Goal: Task Accomplishment & Management: Use online tool/utility

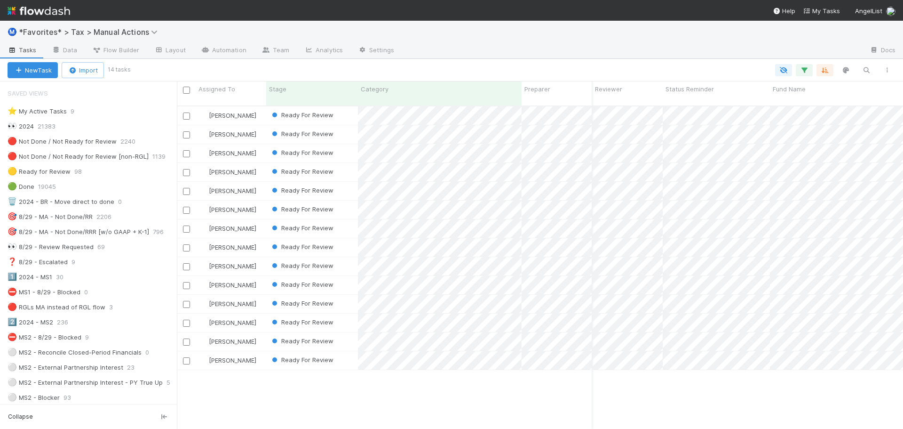
scroll to position [324, 719]
click at [581, 61] on div "New Task Import 14 tasks" at bounding box center [451, 70] width 903 height 23
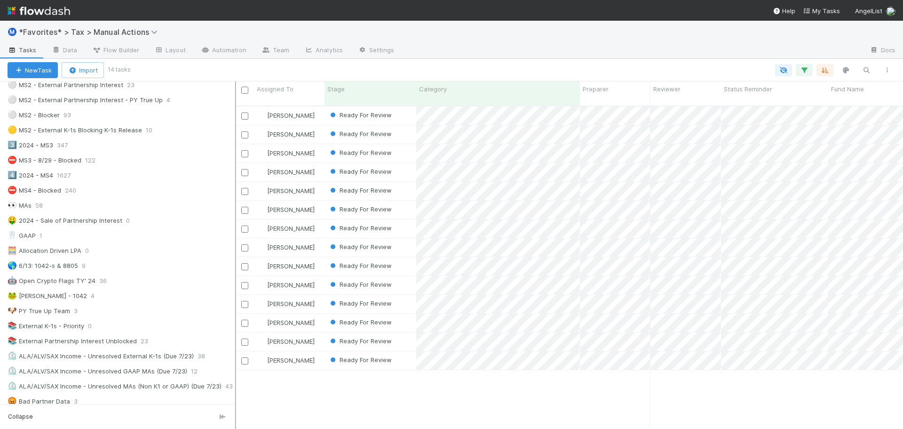
scroll to position [324, 660]
drag, startPoint x: 178, startPoint y: 200, endPoint x: 236, endPoint y: 204, distance: 58.0
click at [236, 204] on div at bounding box center [235, 254] width 1 height 347
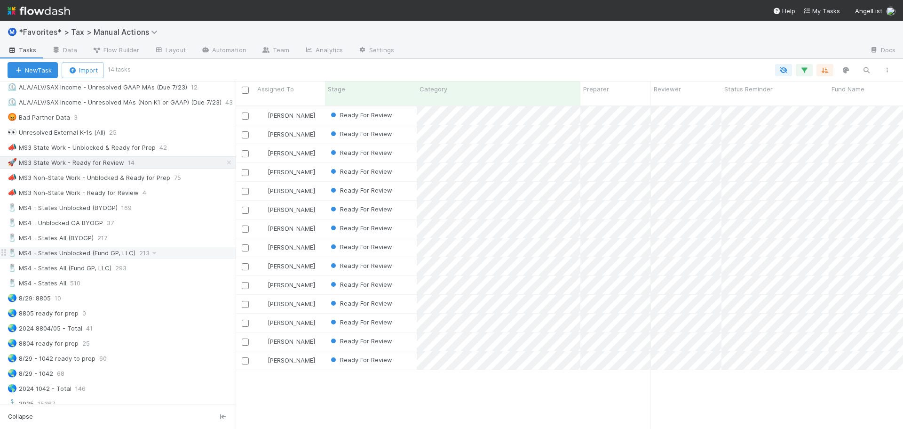
scroll to position [565, 0]
click at [132, 280] on div "🧂 MS4 - States All 510" at bounding box center [122, 284] width 228 height 12
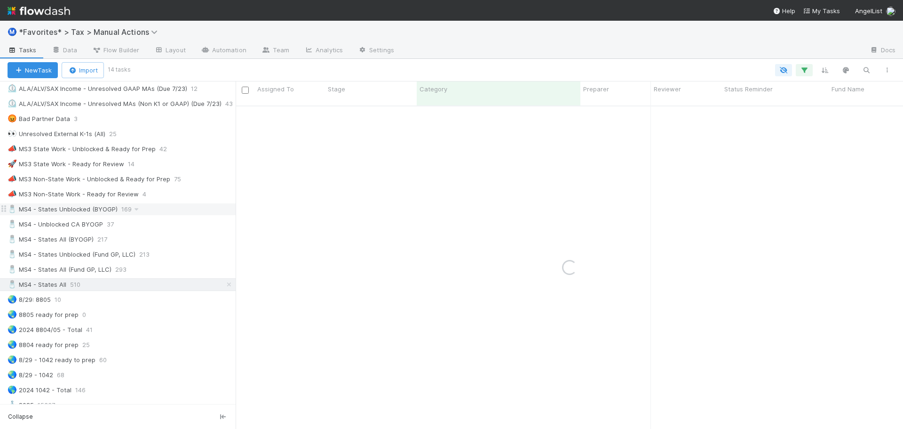
click at [149, 207] on div "🧂 MS4 - States Unblocked (BYOGP) 169" at bounding box center [122, 209] width 228 height 12
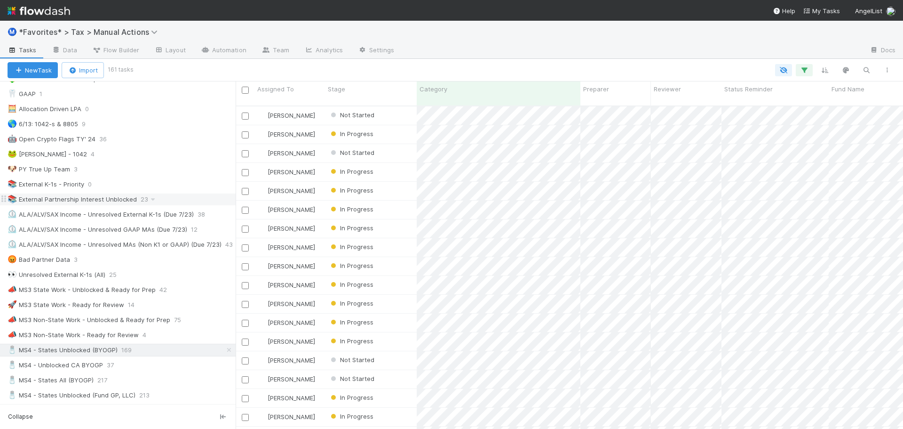
scroll to position [324, 660]
drag, startPoint x: 112, startPoint y: 185, endPoint x: 107, endPoint y: 186, distance: 5.8
click at [112, 185] on div "📚 External K-1s - Priority 0" at bounding box center [122, 185] width 228 height 12
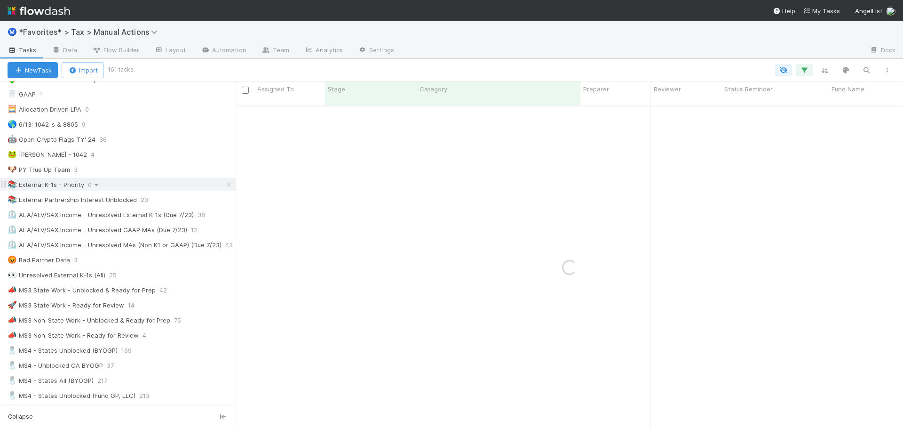
click at [97, 186] on icon at bounding box center [96, 185] width 9 height 6
click at [120, 257] on span "Delete this view" at bounding box center [136, 257] width 48 height 8
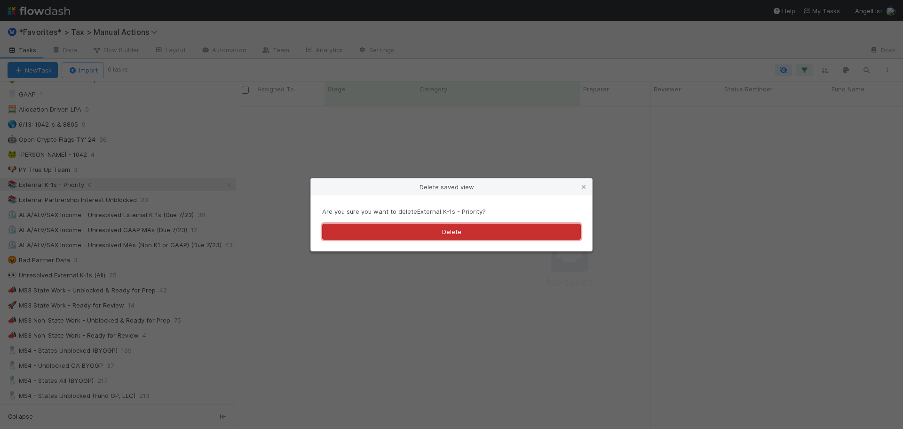
click at [480, 231] on button "Delete" at bounding box center [451, 231] width 259 height 16
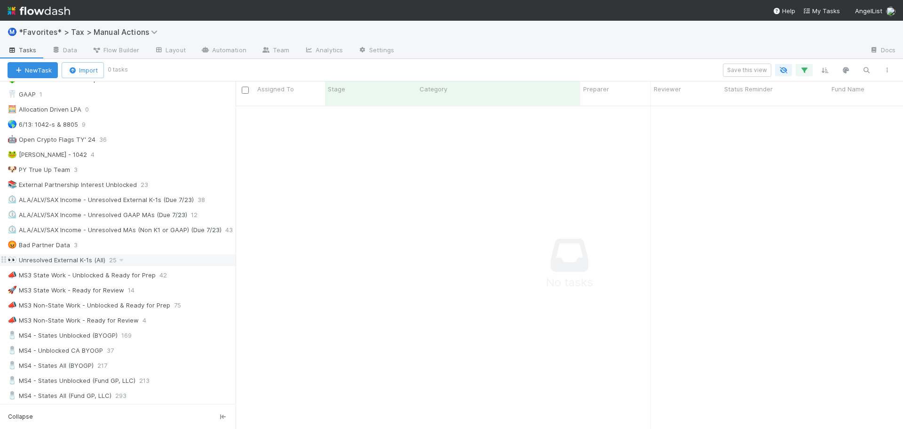
click at [146, 264] on div "👀 Unresolved External K-1s (All) 25" at bounding box center [122, 260] width 228 height 12
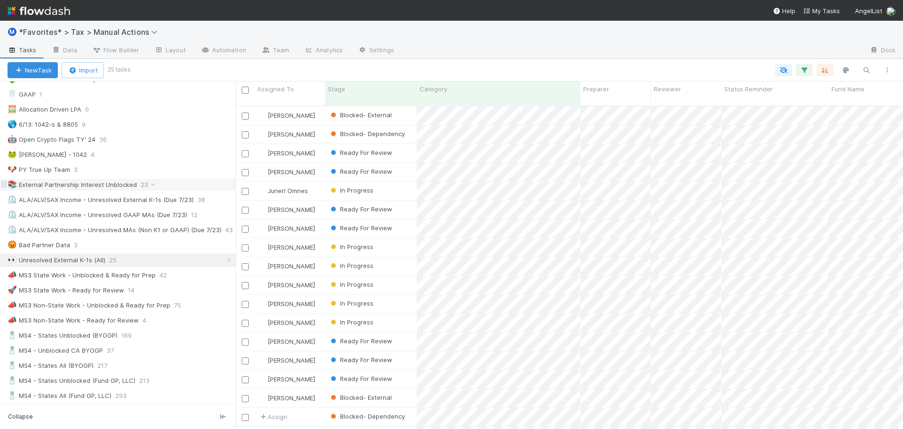
click at [170, 183] on div "📚 External Partnership Interest Unblocked 23" at bounding box center [122, 185] width 228 height 12
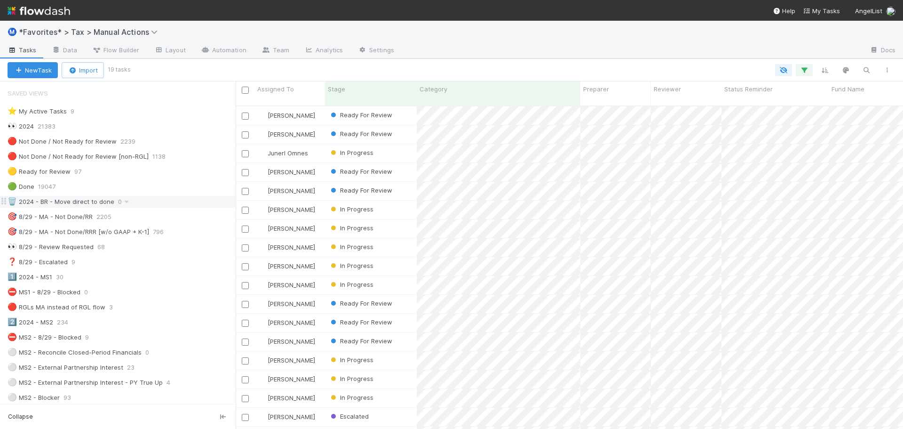
click at [141, 205] on div "🗑️ 2024 - BR - Move direct to done 0" at bounding box center [122, 202] width 228 height 12
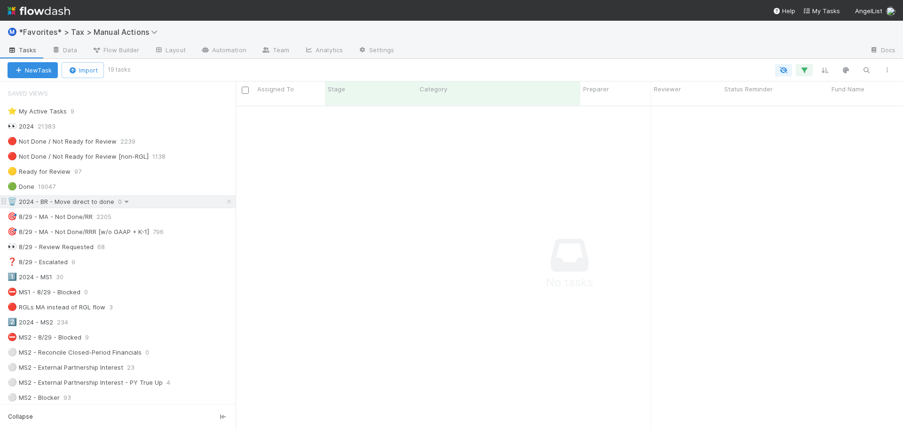
scroll to position [317, 660]
click at [806, 70] on icon "button" at bounding box center [804, 70] width 9 height 8
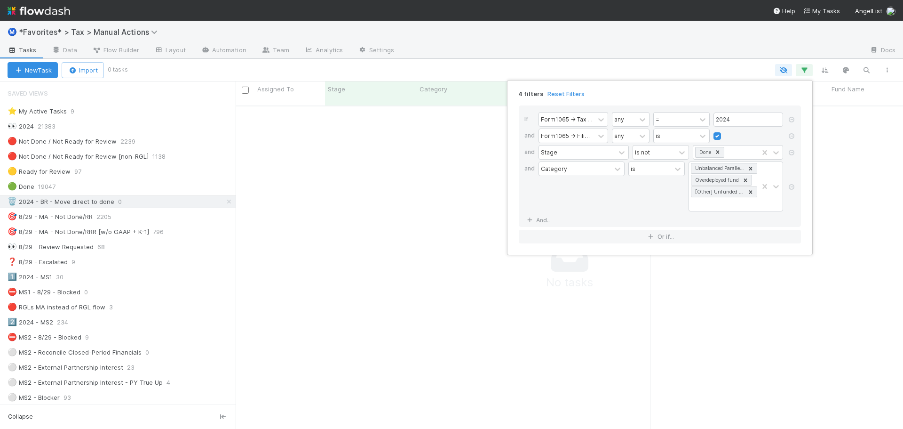
click at [637, 50] on div "4 filters Reset Filters If Form1065 -> Tax Year any = 2024 and Form1065 -> Fili…" at bounding box center [451, 214] width 903 height 429
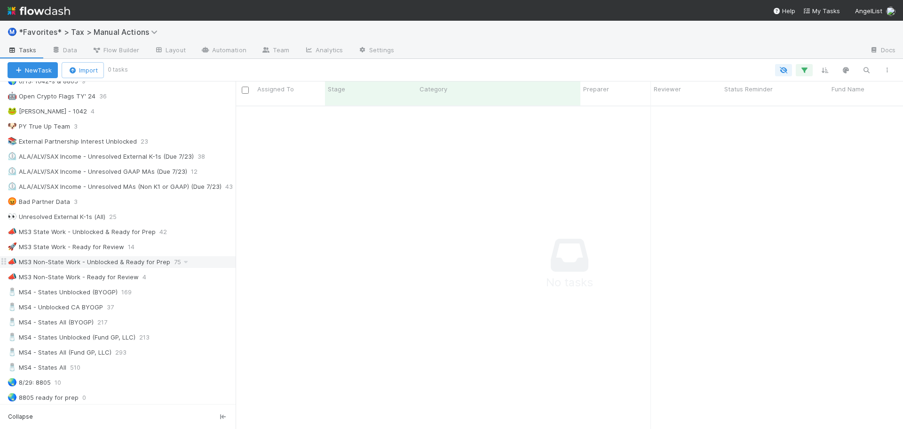
scroll to position [470, 0]
click at [183, 243] on div "🚀 MS3 State Work - Ready for Review 14" at bounding box center [122, 243] width 228 height 12
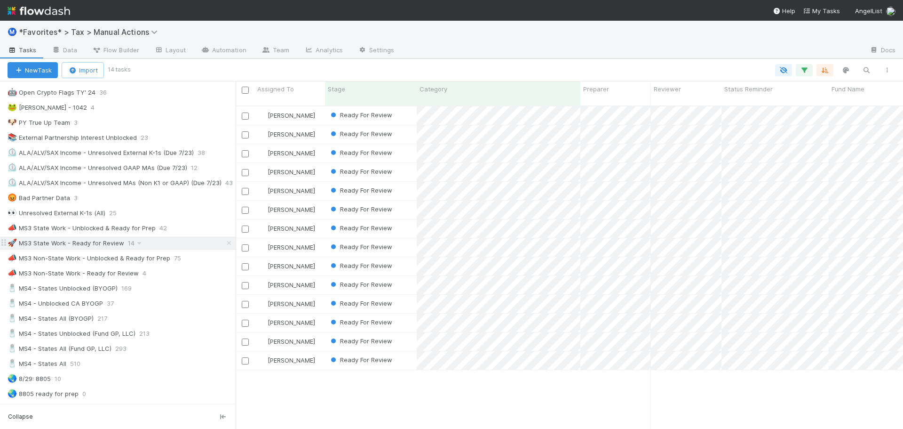
scroll to position [324, 660]
click at [407, 75] on div at bounding box center [513, 70] width 769 height 12
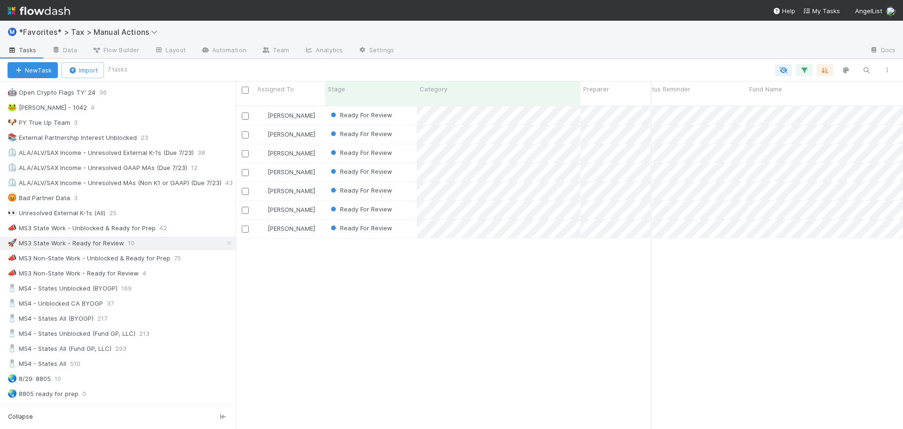
scroll to position [0, 83]
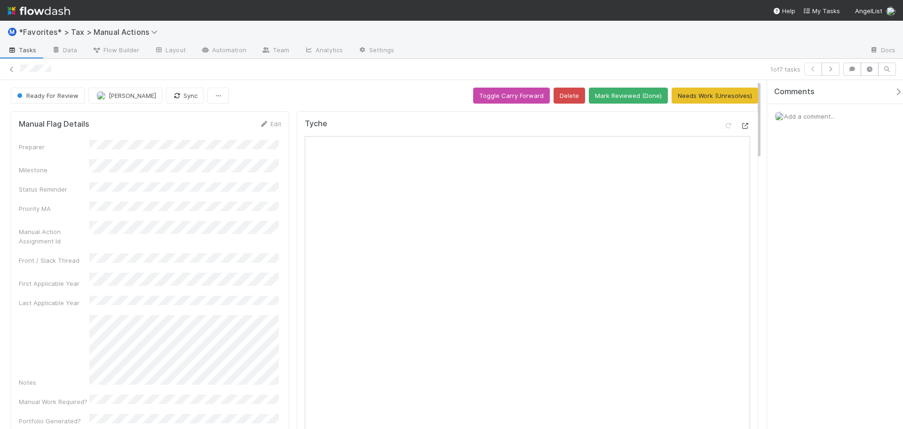
click at [736, 121] on div "Tyche" at bounding box center [527, 127] width 445 height 17
click at [741, 126] on icon at bounding box center [745, 126] width 9 height 6
click at [11, 65] on link at bounding box center [11, 68] width 9 height 9
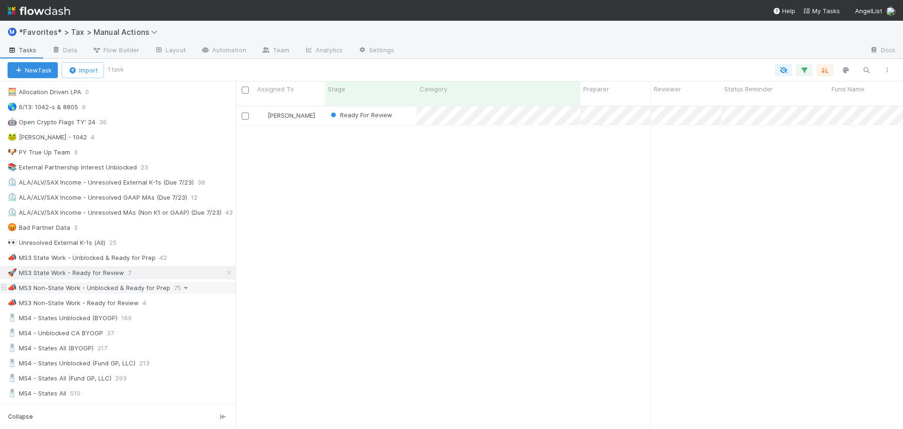
scroll to position [470, 0]
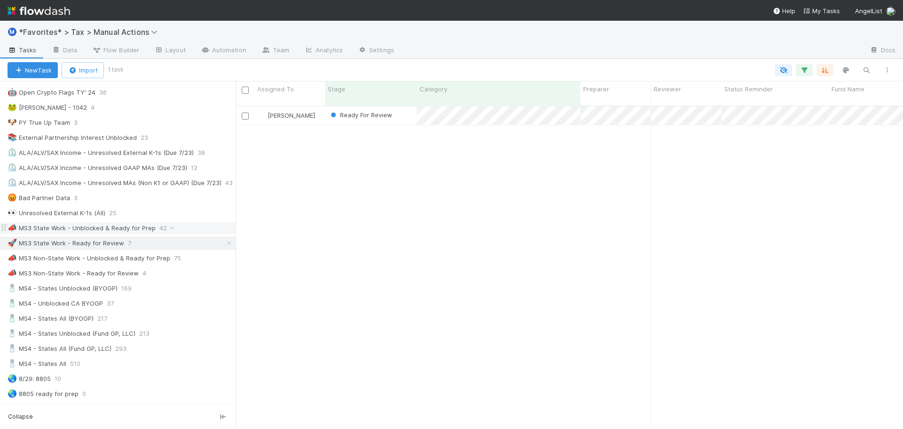
click at [113, 228] on div "📣 MS3 State Work - Unblocked & Ready for Prep" at bounding box center [82, 228] width 148 height 12
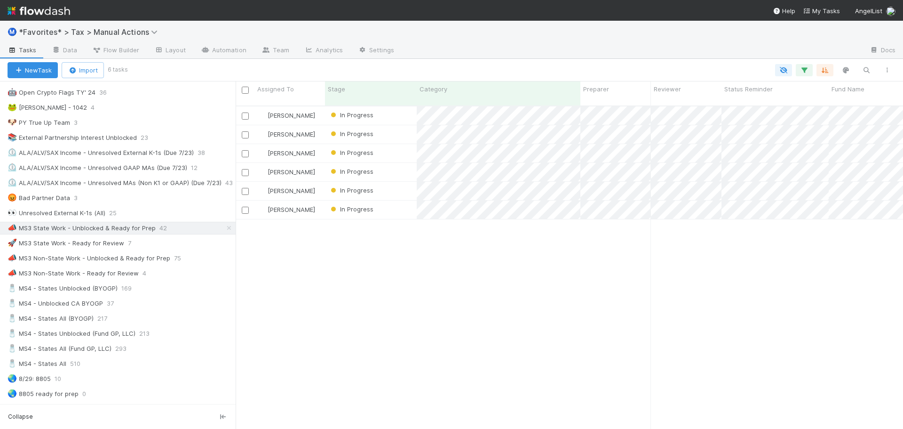
scroll to position [324, 660]
click at [803, 70] on icon "button" at bounding box center [804, 70] width 9 height 8
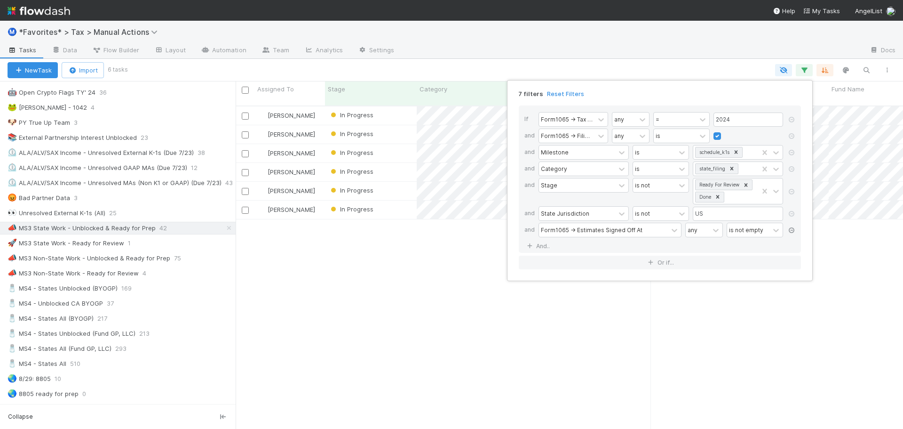
click at [791, 229] on icon at bounding box center [791, 230] width 9 height 6
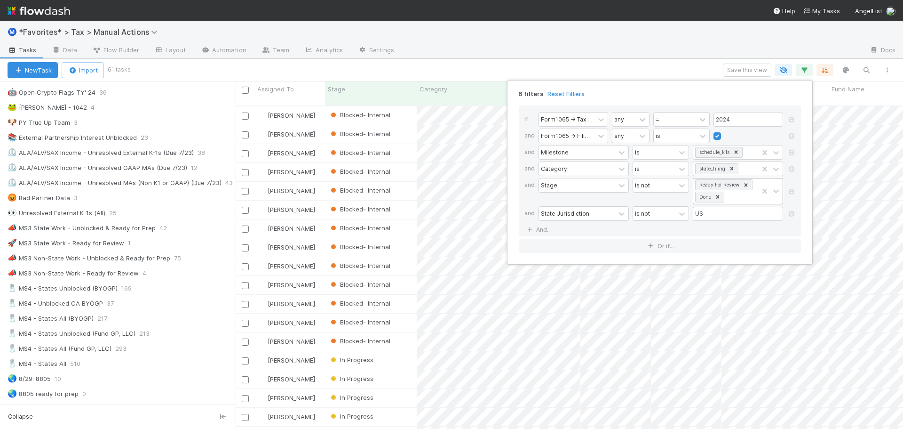
scroll to position [324, 660]
click at [748, 186] on icon at bounding box center [746, 185] width 7 height 7
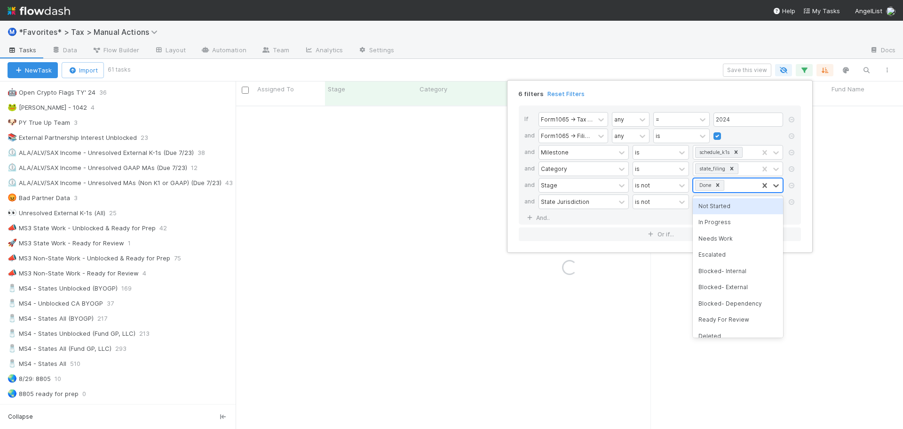
scroll to position [0, 0]
click at [652, 52] on div "6 filters Reset Filters If Form1065 -> Tax Year any = 2024 and Form1065 -> Fili…" at bounding box center [451, 214] width 903 height 429
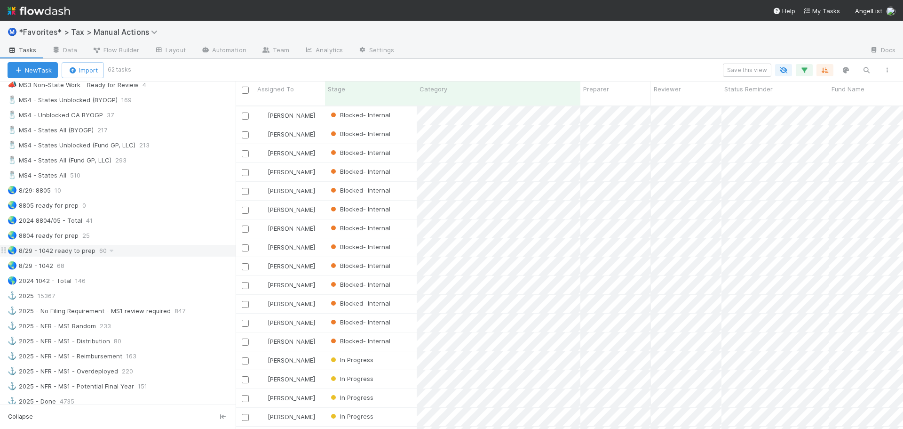
scroll to position [847, 0]
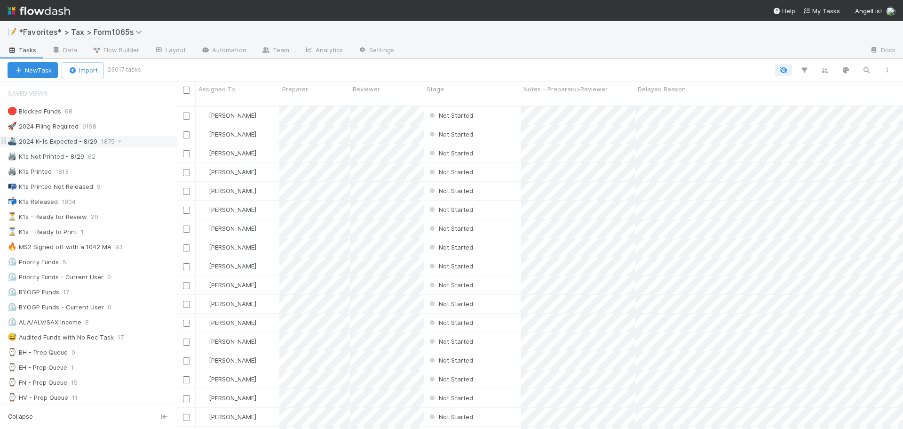
scroll to position [324, 719]
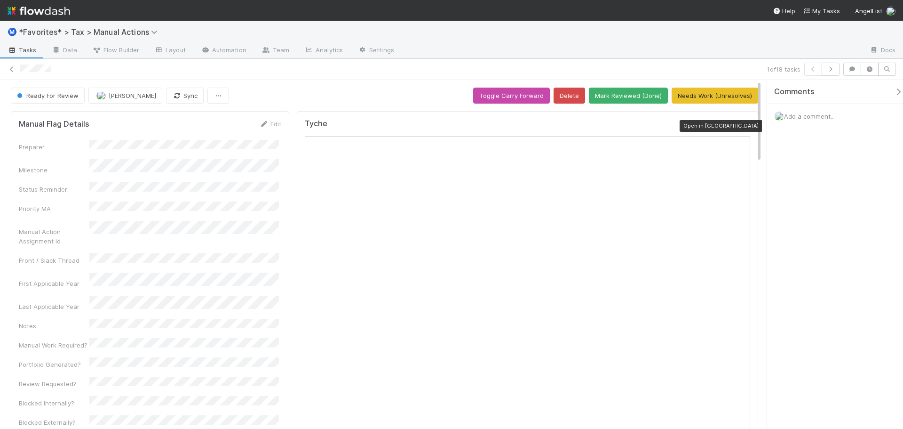
click at [741, 128] on icon at bounding box center [745, 126] width 9 height 6
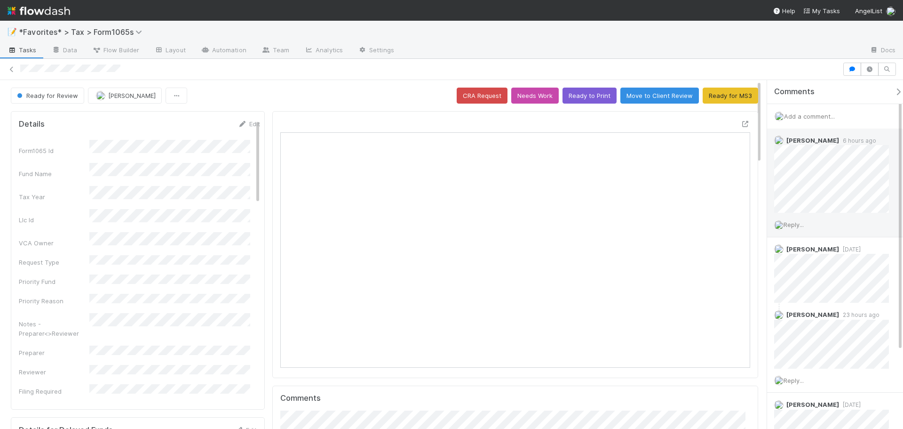
click at [794, 229] on div "Reply..." at bounding box center [835, 225] width 136 height 24
click at [799, 227] on span "Reply..." at bounding box center [794, 225] width 20 height 8
click at [805, 380] on button "Add Reply" at bounding box center [807, 380] width 42 height 16
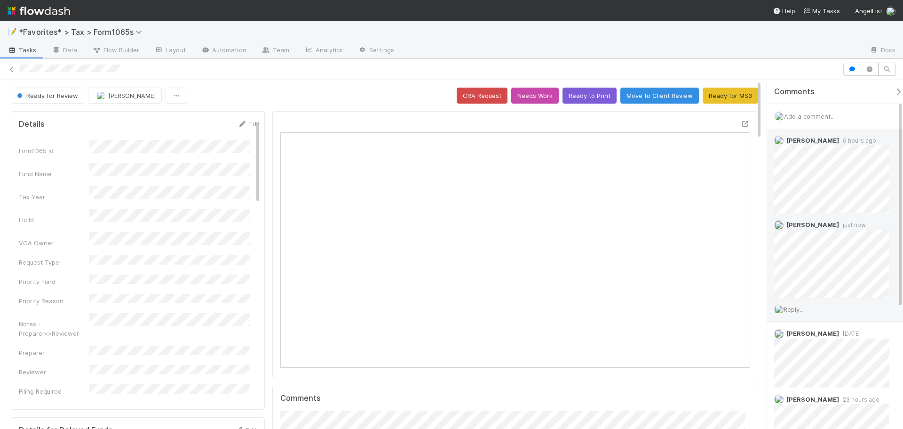
click at [576, 97] on button "Ready to Print" at bounding box center [590, 95] width 54 height 16
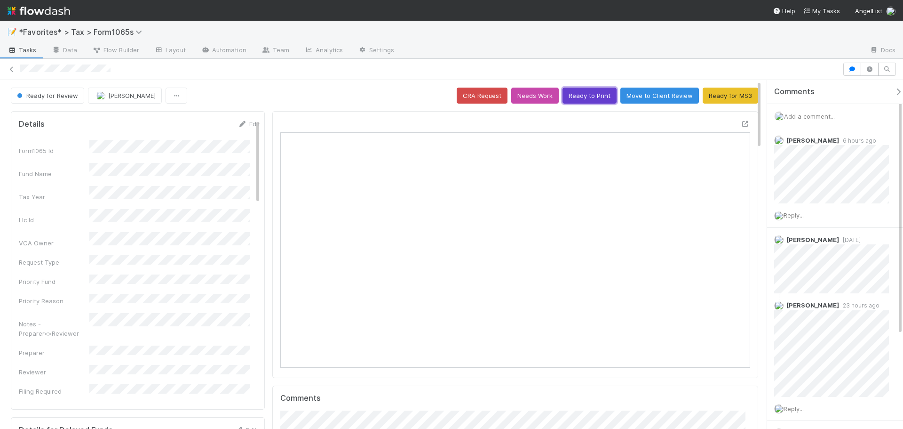
click at [599, 97] on button "Ready to Print" at bounding box center [590, 95] width 54 height 16
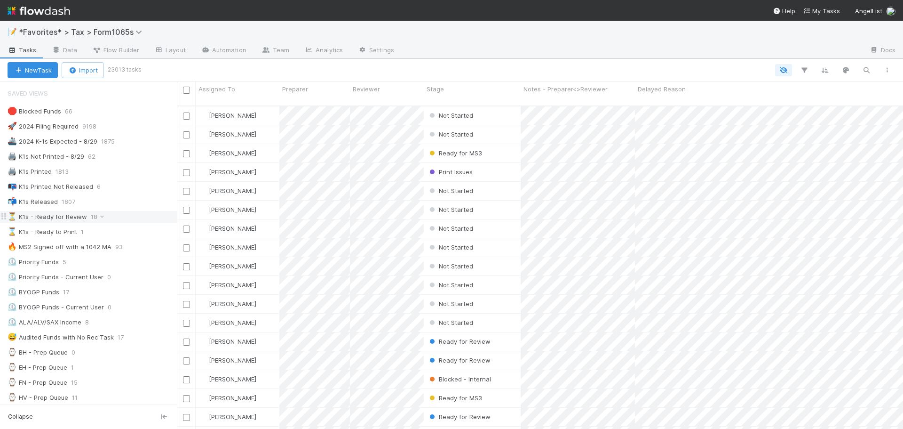
click at [120, 215] on div "⏳ K1s - Ready for Review 18" at bounding box center [92, 217] width 169 height 12
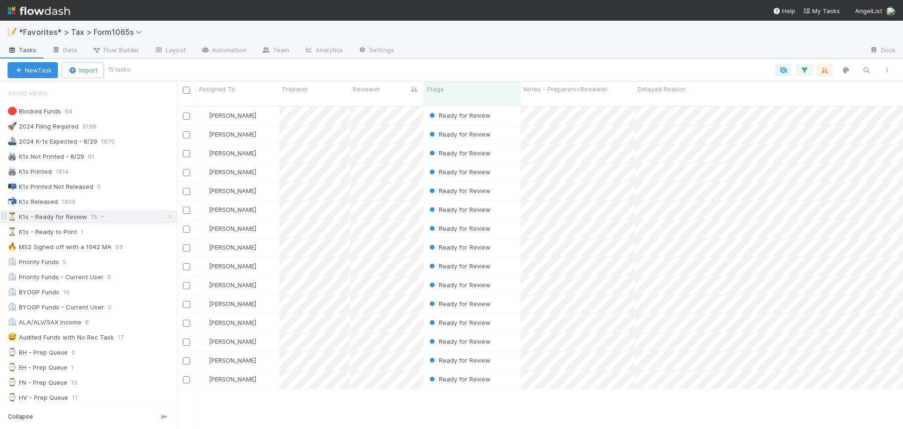
scroll to position [324, 719]
click at [125, 156] on div "🖨️ K1s Not Printed - 8/29 61" at bounding box center [92, 157] width 169 height 12
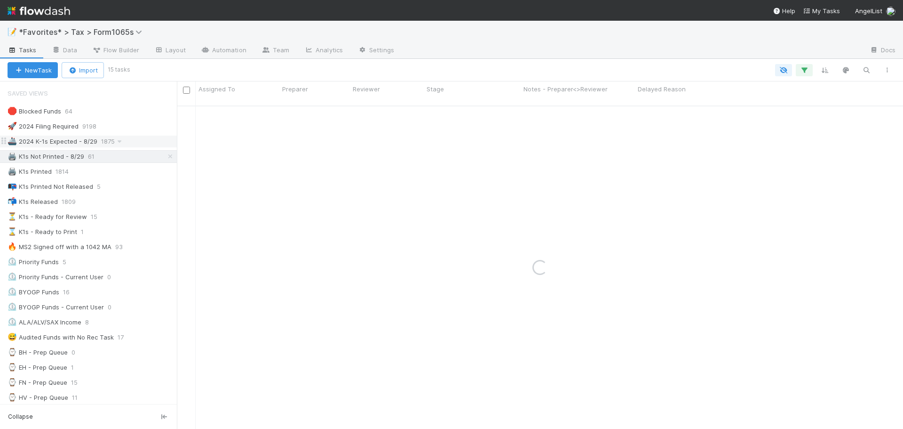
click at [142, 145] on div "🚢 2024 K-1s Expected - 8/29 1875" at bounding box center [92, 141] width 169 height 12
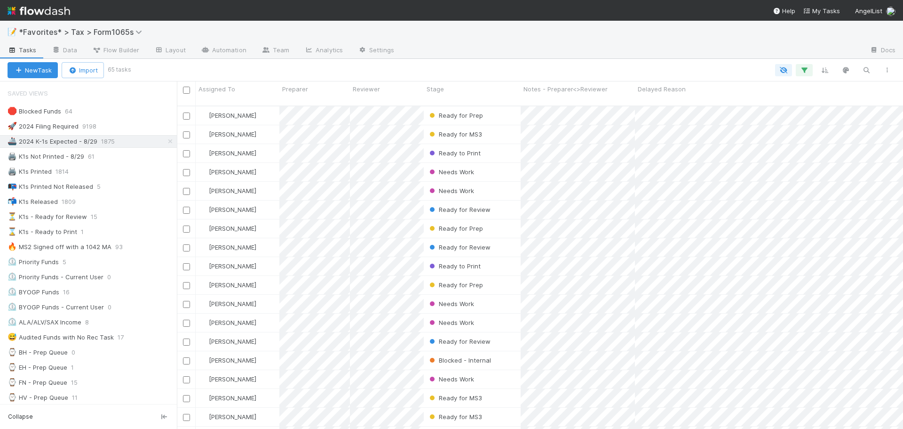
scroll to position [324, 719]
click at [445, 89] on div "Stage" at bounding box center [473, 88] width 92 height 9
click at [457, 103] on div "Sort First → Last" at bounding box center [480, 107] width 107 height 14
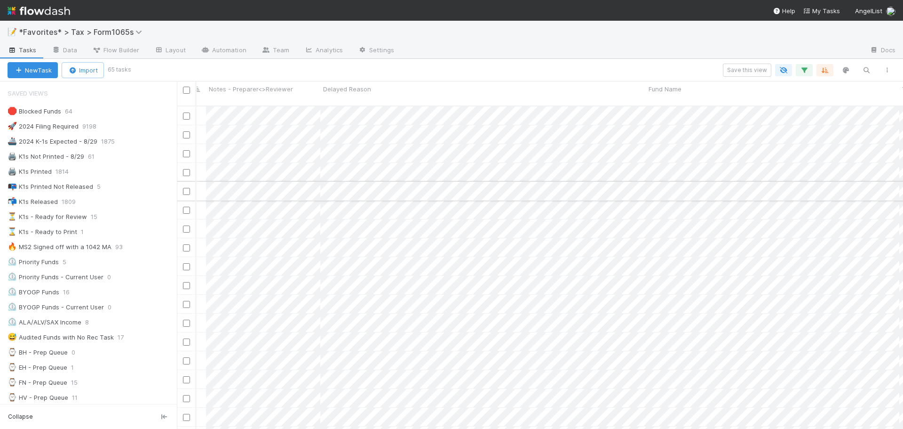
scroll to position [0, 200]
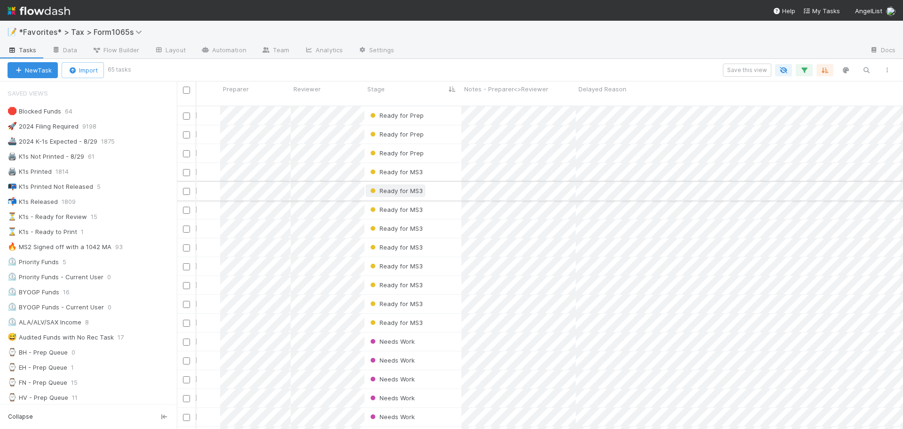
click at [413, 187] on span "Ready for MS3" at bounding box center [395, 191] width 55 height 8
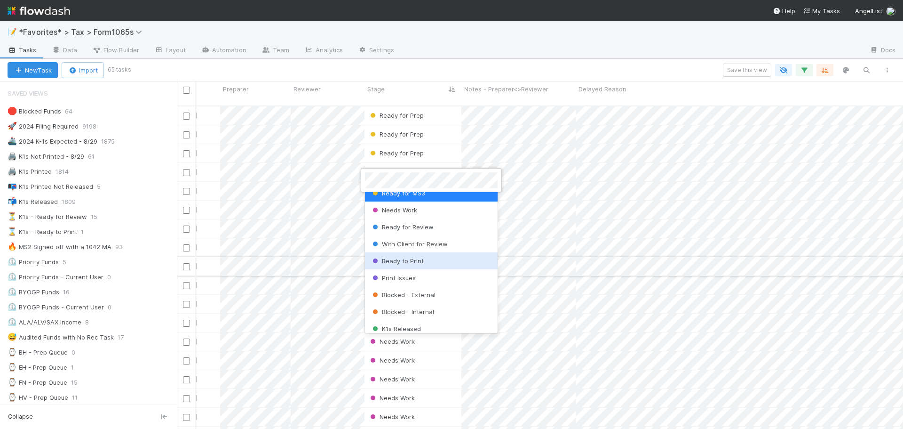
drag, startPoint x: 409, startPoint y: 262, endPoint x: 441, endPoint y: 259, distance: 32.2
click at [409, 263] on span "Ready to Print" at bounding box center [397, 261] width 53 height 8
